Goal: Information Seeking & Learning: Learn about a topic

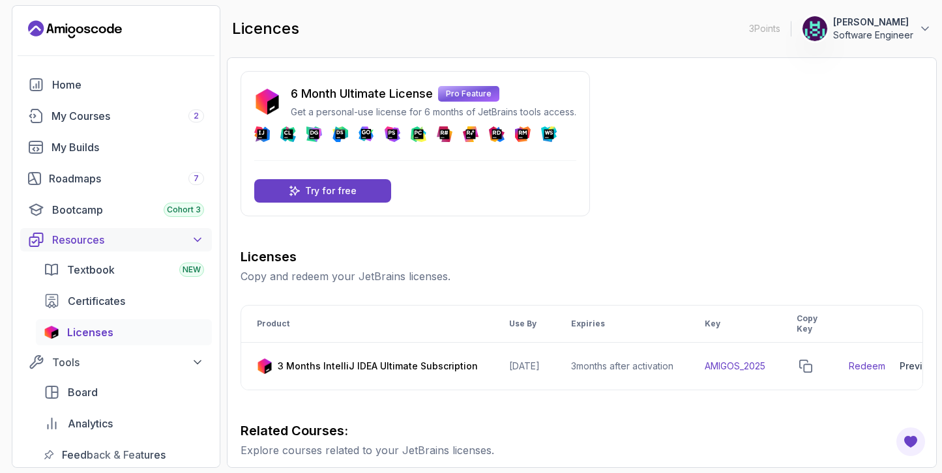
scroll to position [398, 0]
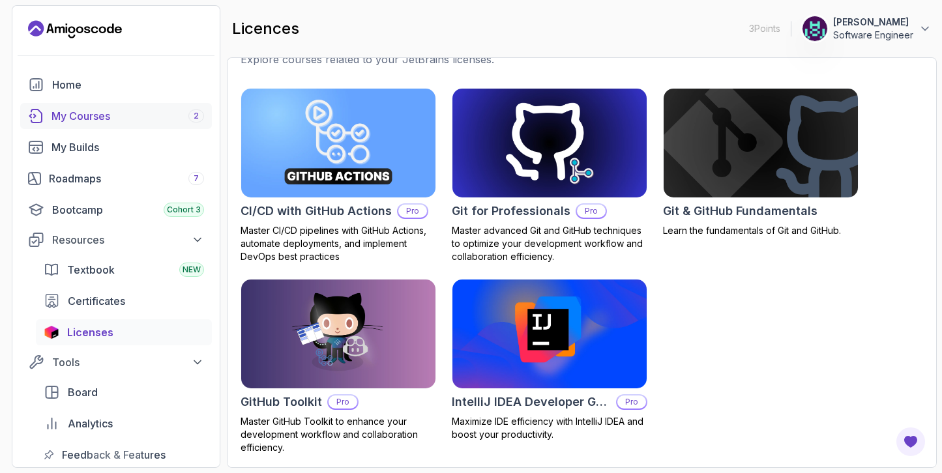
click at [112, 117] on div "My Courses 2" at bounding box center [128, 116] width 153 height 16
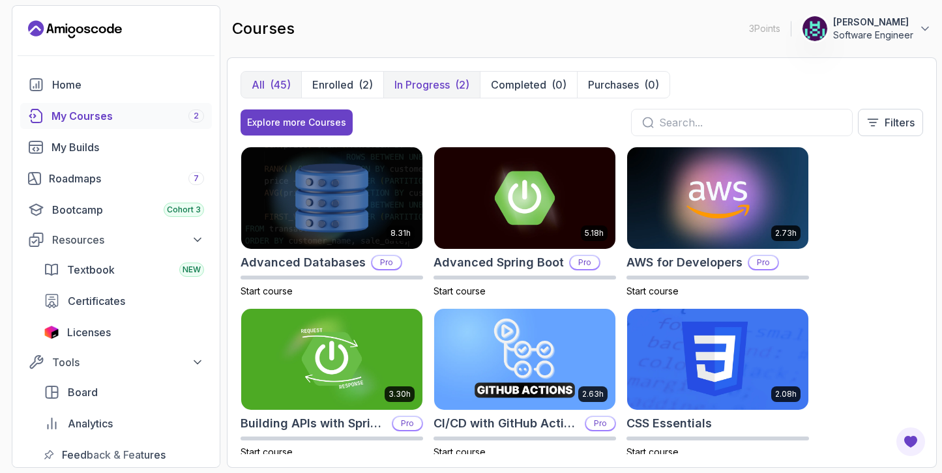
click at [407, 88] on p "In Progress" at bounding box center [422, 85] width 55 height 16
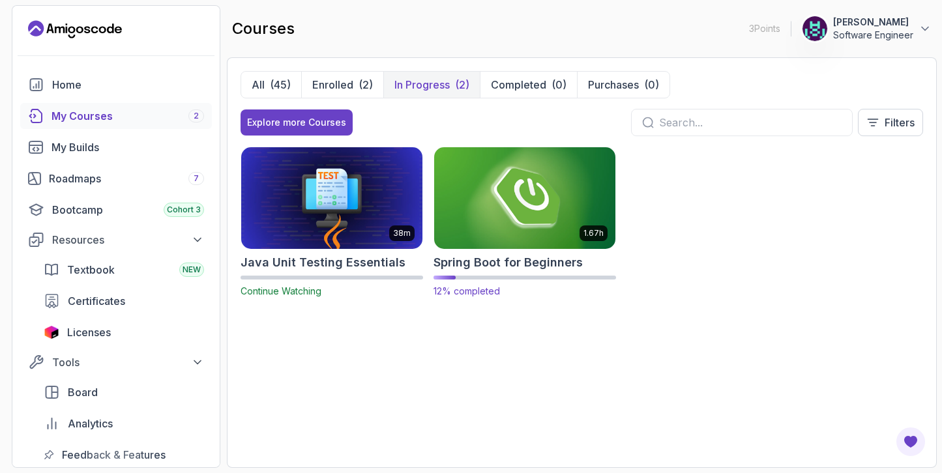
click at [515, 212] on img at bounding box center [525, 198] width 190 height 106
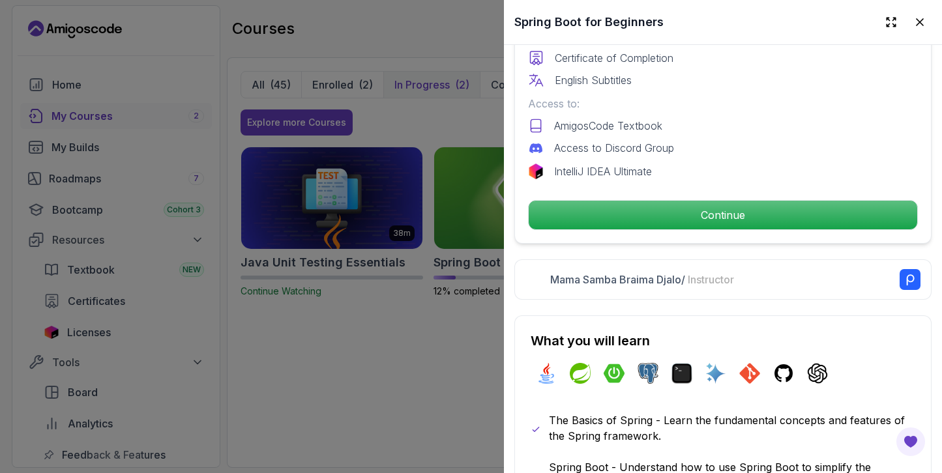
scroll to position [419, 0]
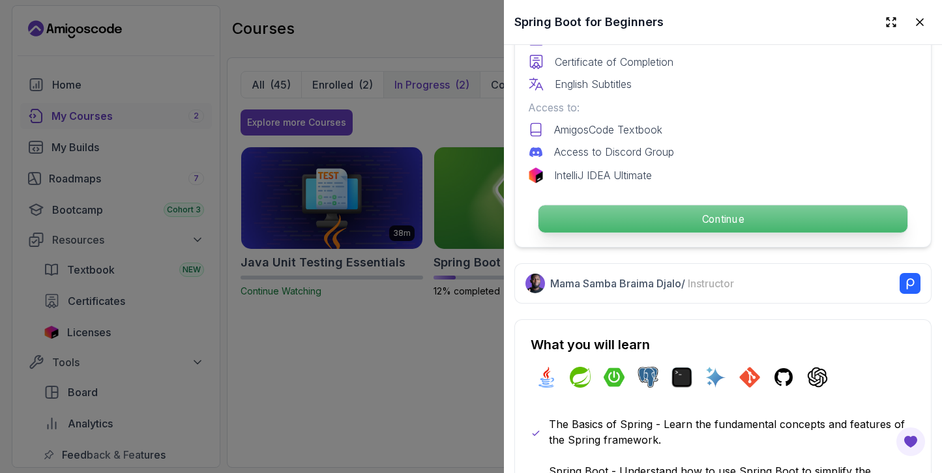
click at [709, 218] on p "Continue" at bounding box center [723, 218] width 369 height 27
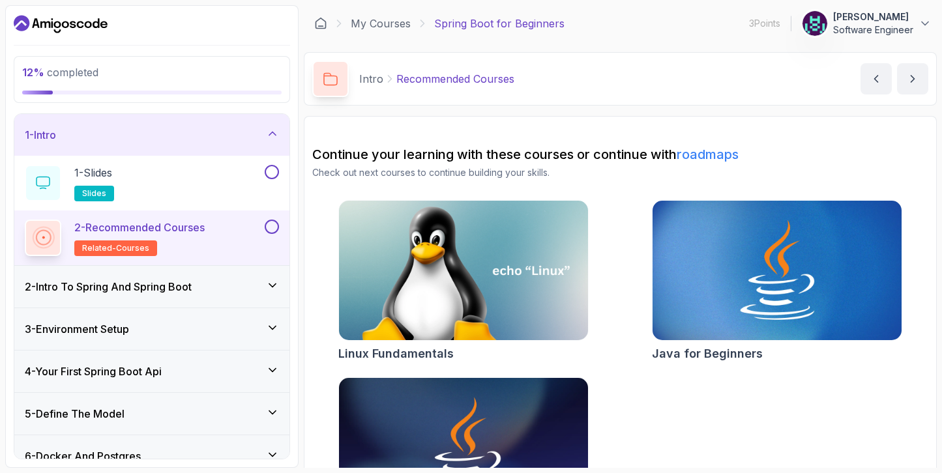
click at [280, 127] on div "1 - Intro" at bounding box center [151, 135] width 275 height 42
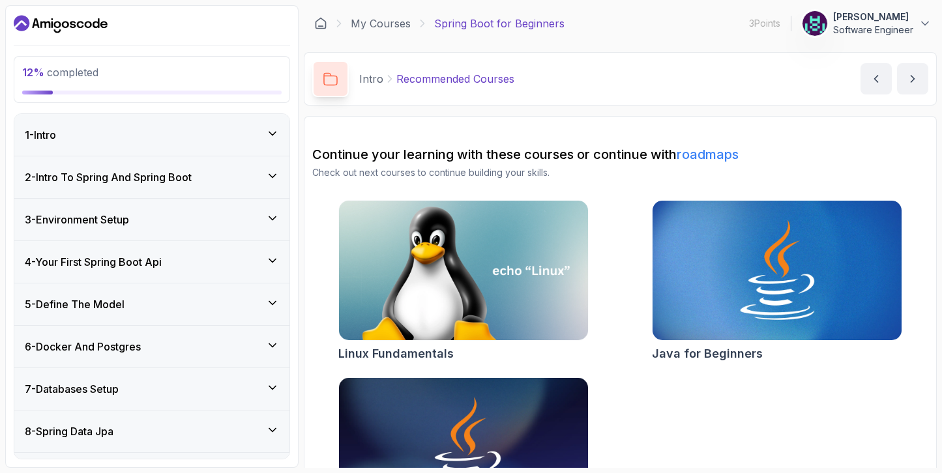
click at [196, 230] on div "3 - Environment Setup" at bounding box center [151, 220] width 275 height 42
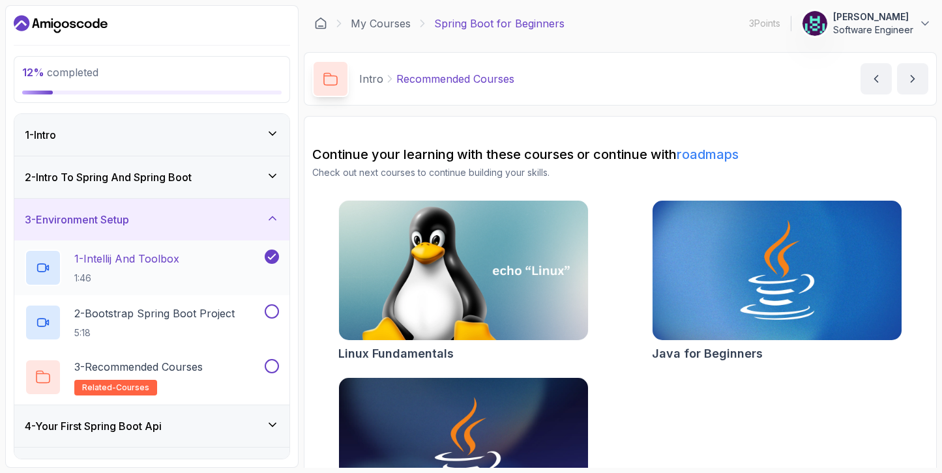
click at [179, 275] on p "1:46" at bounding box center [126, 278] width 105 height 13
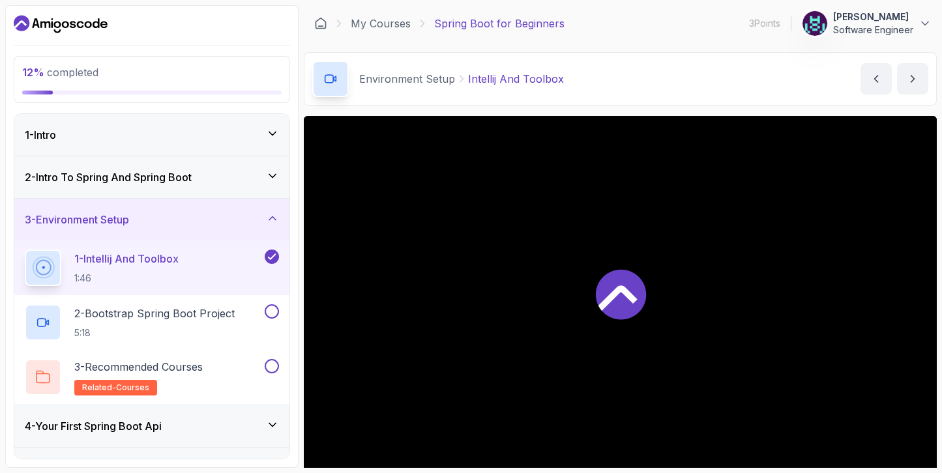
scroll to position [76, 0]
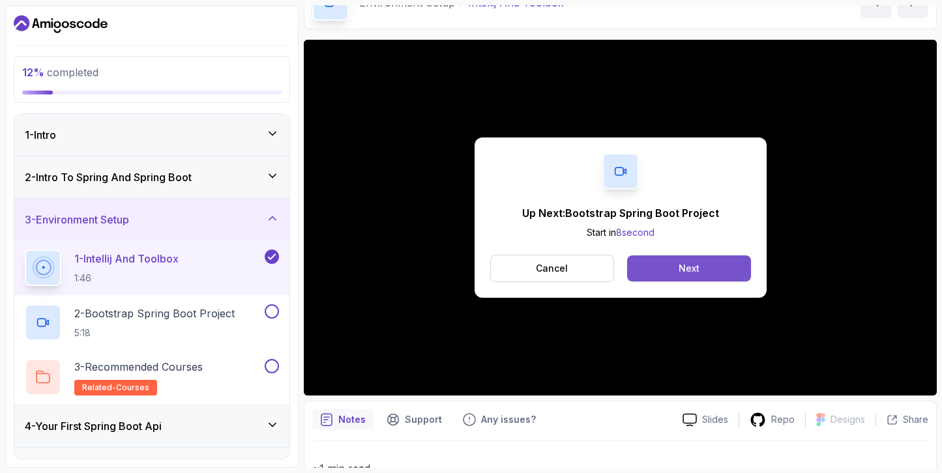
click at [686, 269] on div "Next" at bounding box center [689, 268] width 21 height 13
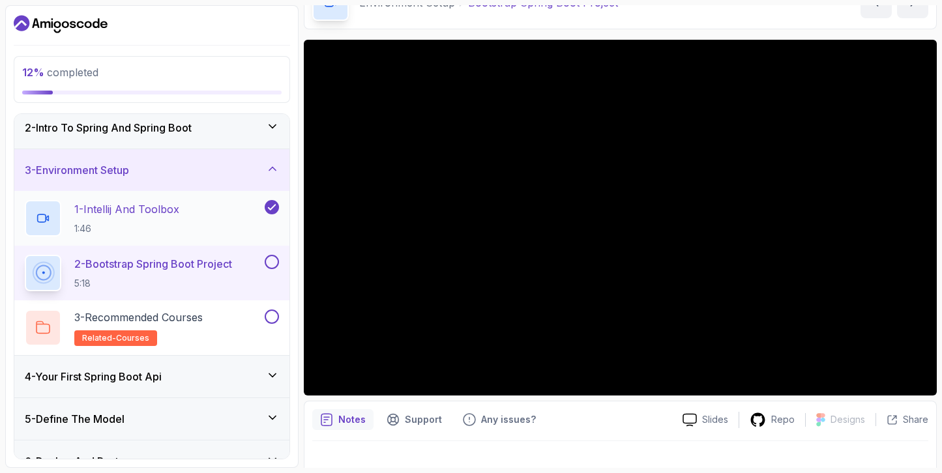
scroll to position [51, 0]
